Goal: Navigation & Orientation: Find specific page/section

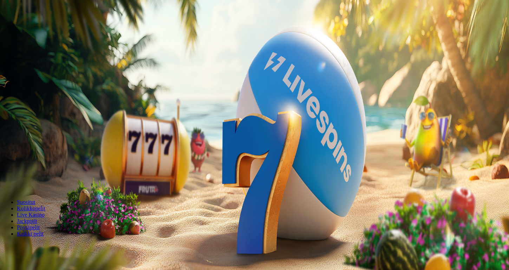
click at [40, 28] on span "Kirjaudu" at bounding box center [48, 25] width 17 height 5
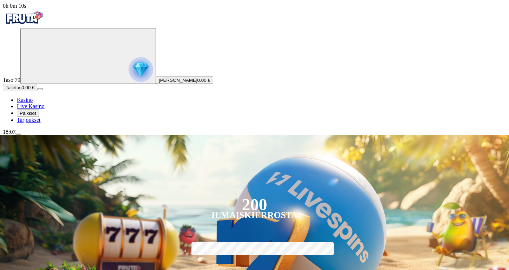
click at [40, 123] on span "Tarjoukset" at bounding box center [29, 120] width 24 height 6
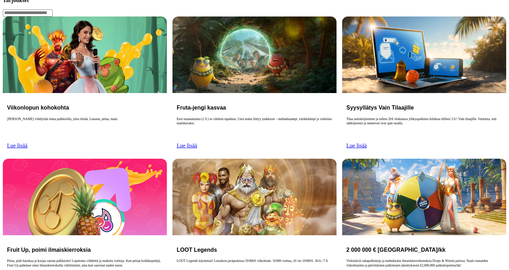
scroll to position [134, 0]
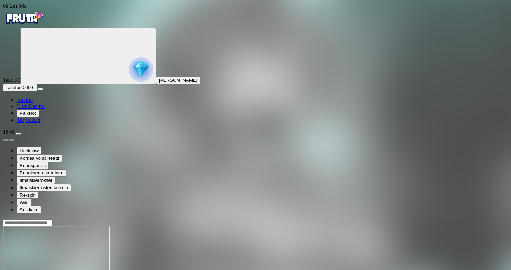
click at [36, 116] on span "Palkkiot" at bounding box center [28, 113] width 17 height 5
click at [6, 254] on span "close icon" at bounding box center [6, 254] width 0 height 0
click at [18, 134] on span "menu icon" at bounding box center [18, 134] width 0 height 0
